Goal: Answer question/provide support: Share knowledge or assist other users

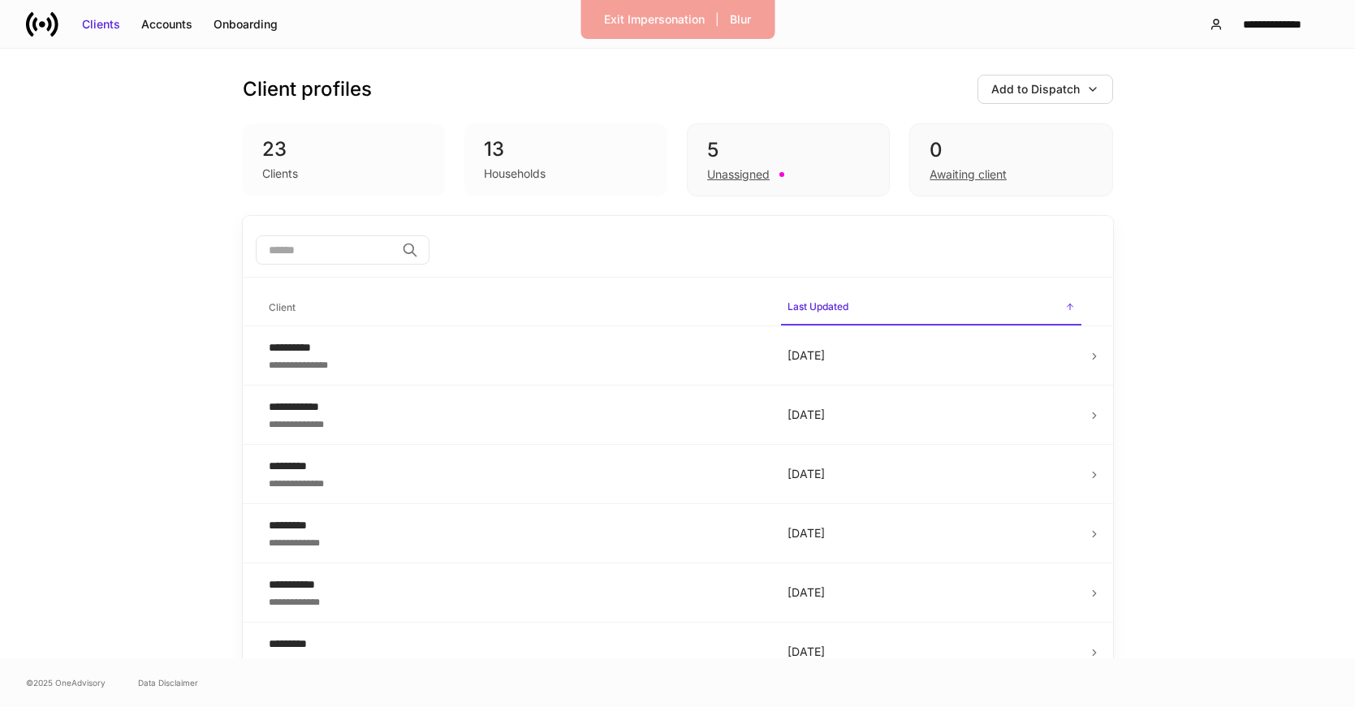
click at [602, 169] on div "Households" at bounding box center [566, 171] width 164 height 19
click at [701, 13] on div "Exit Impersonation" at bounding box center [654, 19] width 101 height 16
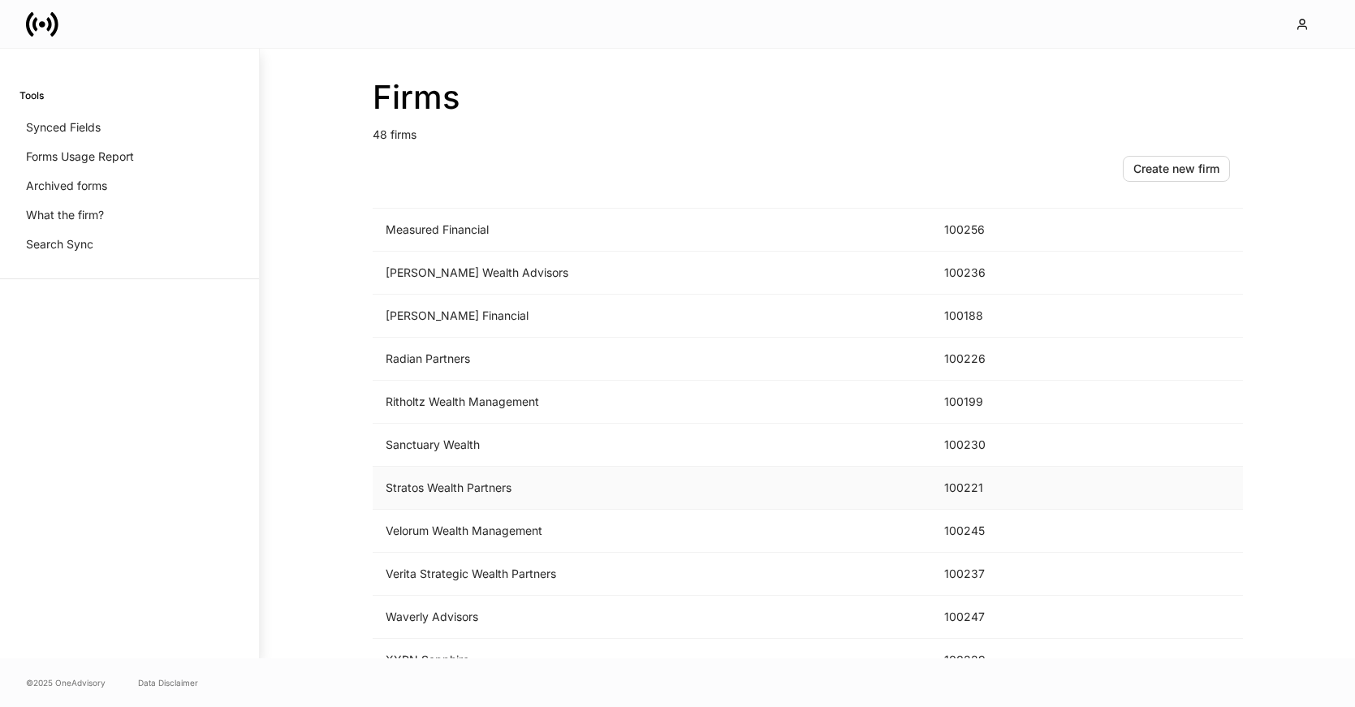
scroll to position [1660, 0]
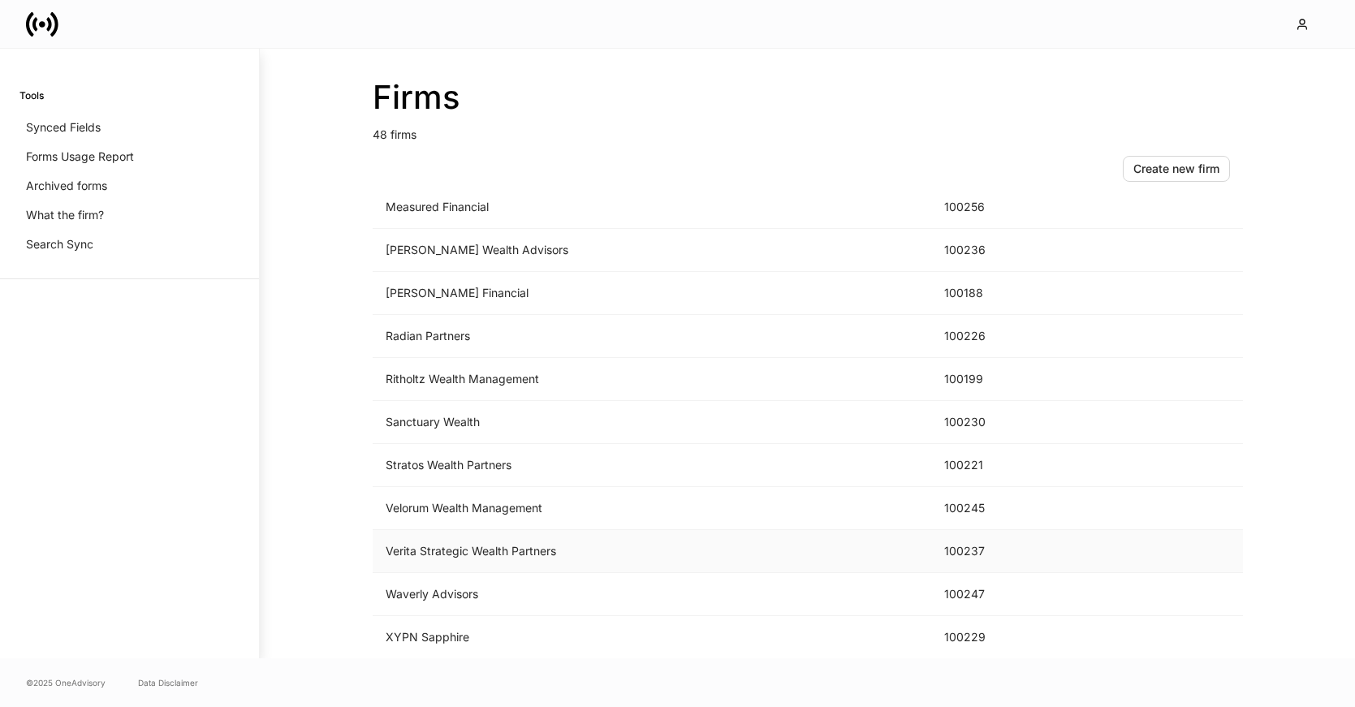
click at [464, 548] on td "Verita Strategic Wealth Partners" at bounding box center [652, 551] width 559 height 43
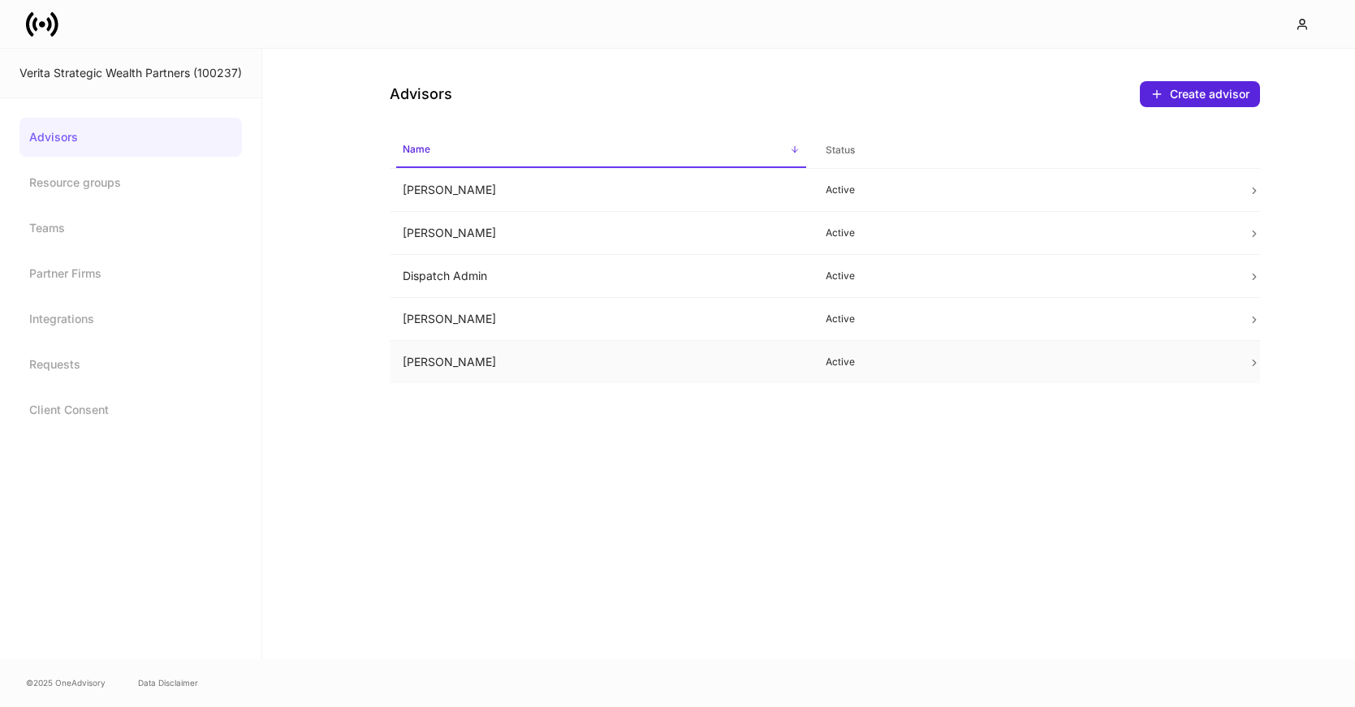
click at [557, 365] on td "Iain McNeil" at bounding box center [601, 362] width 423 height 43
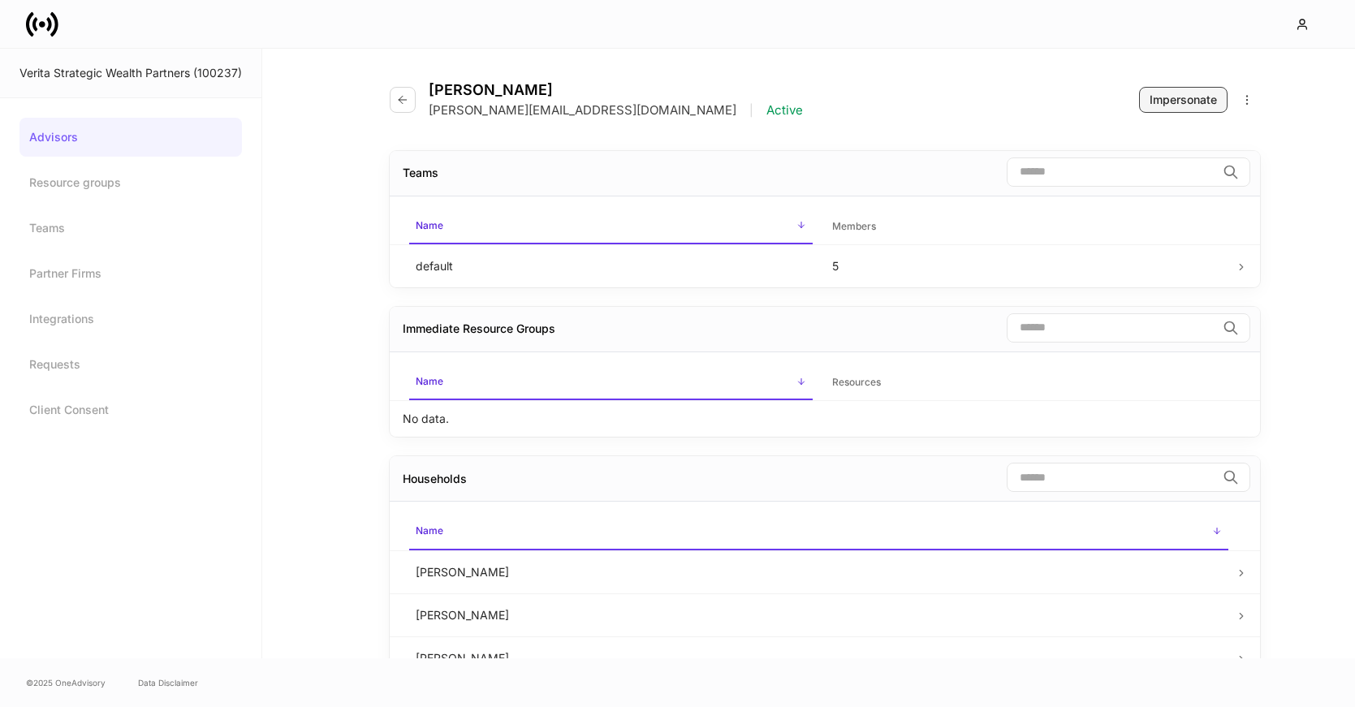
click at [1156, 89] on button "Impersonate" at bounding box center [1183, 100] width 89 height 26
